Goal: Go to known website: Go to known website

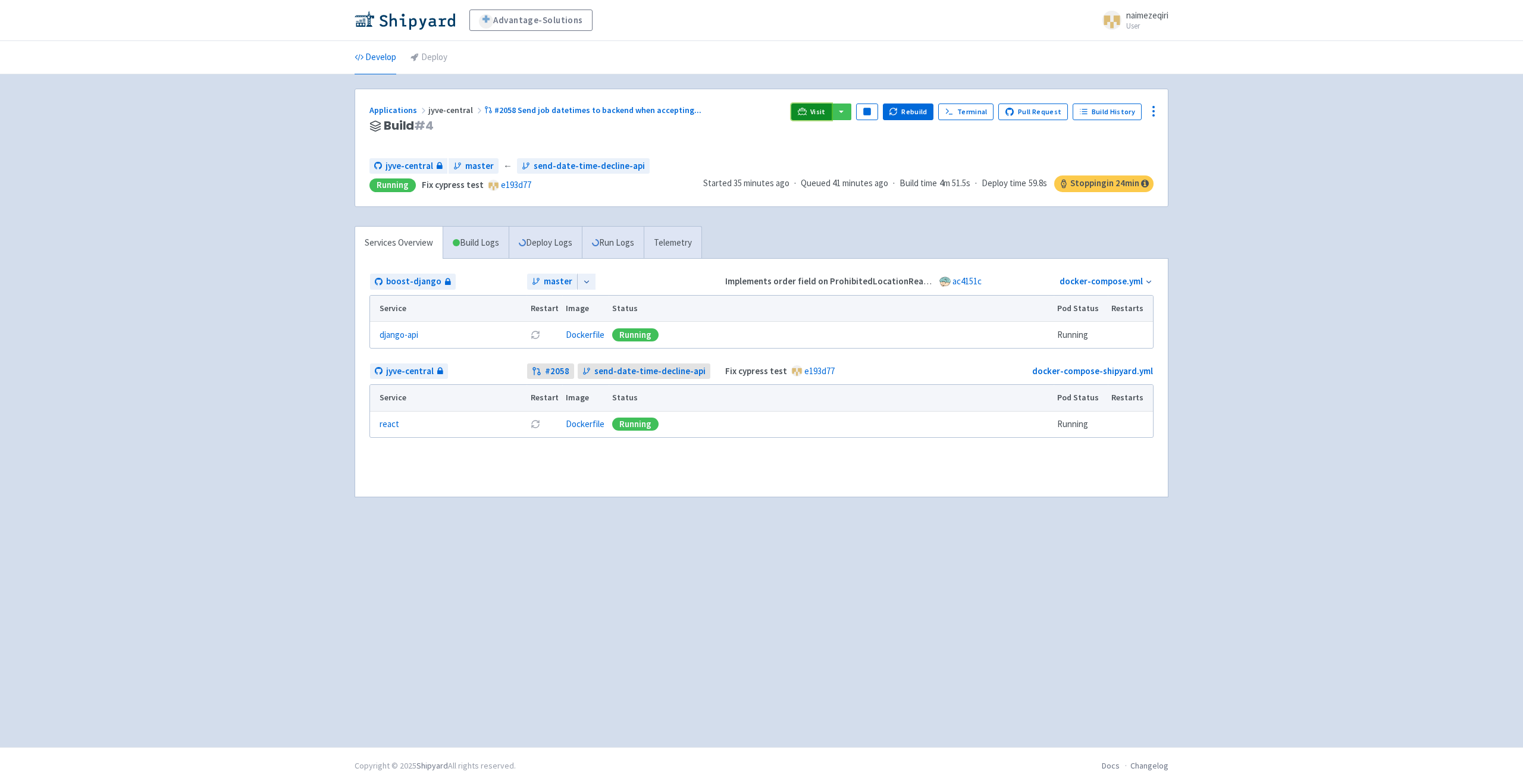
click at [823, 110] on span "Visit" at bounding box center [818, 112] width 15 height 10
